Goal: Information Seeking & Learning: Learn about a topic

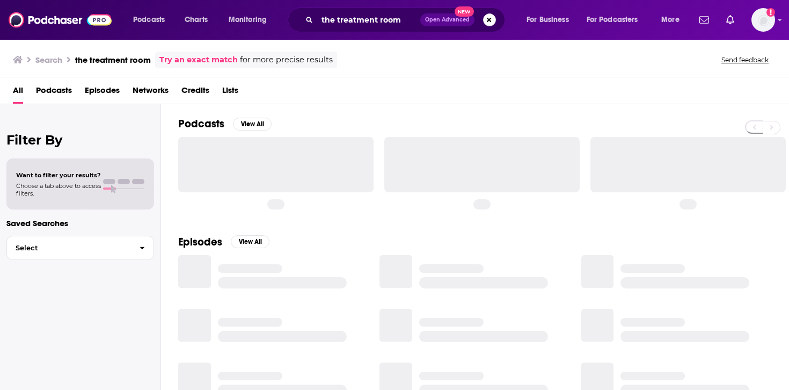
click at [483, 19] on button "Search podcasts, credits, & more..." at bounding box center [489, 19] width 13 height 13
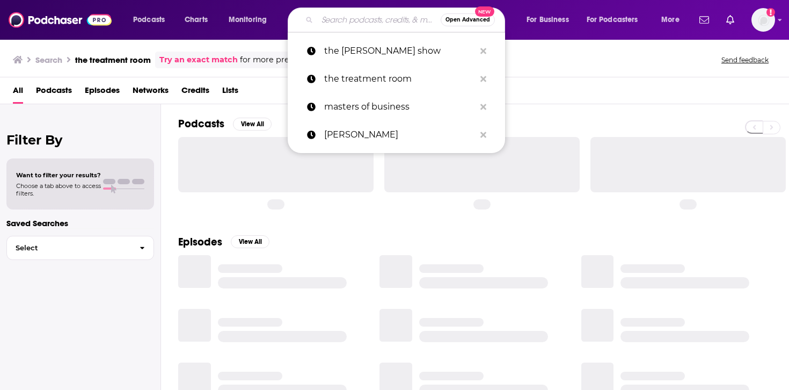
paste input "The Story of a Brand"
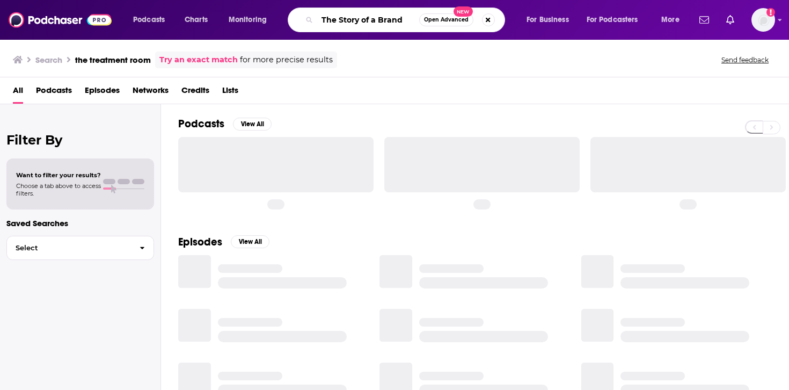
type input "The Story of a Brand"
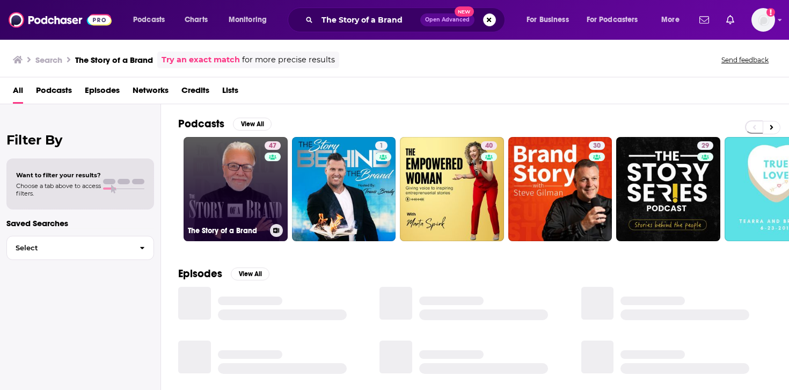
click at [248, 188] on link "47 The Story of a Brand" at bounding box center [236, 189] width 104 height 104
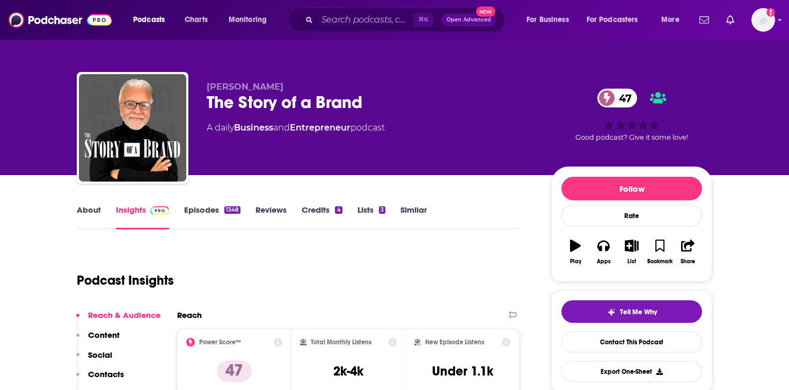
scroll to position [293, 0]
